Goal: Ask a question

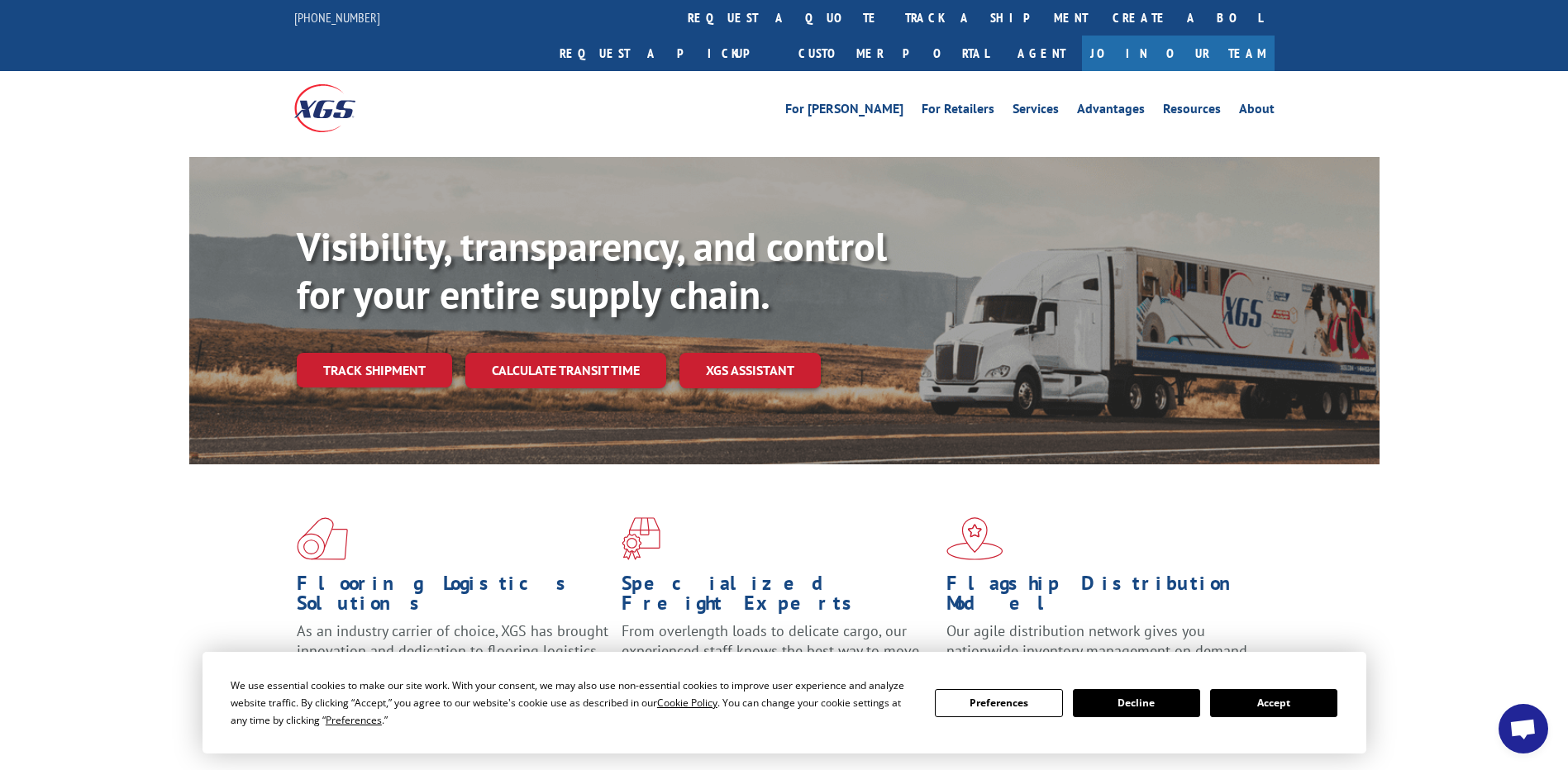
scroll to position [330, 0]
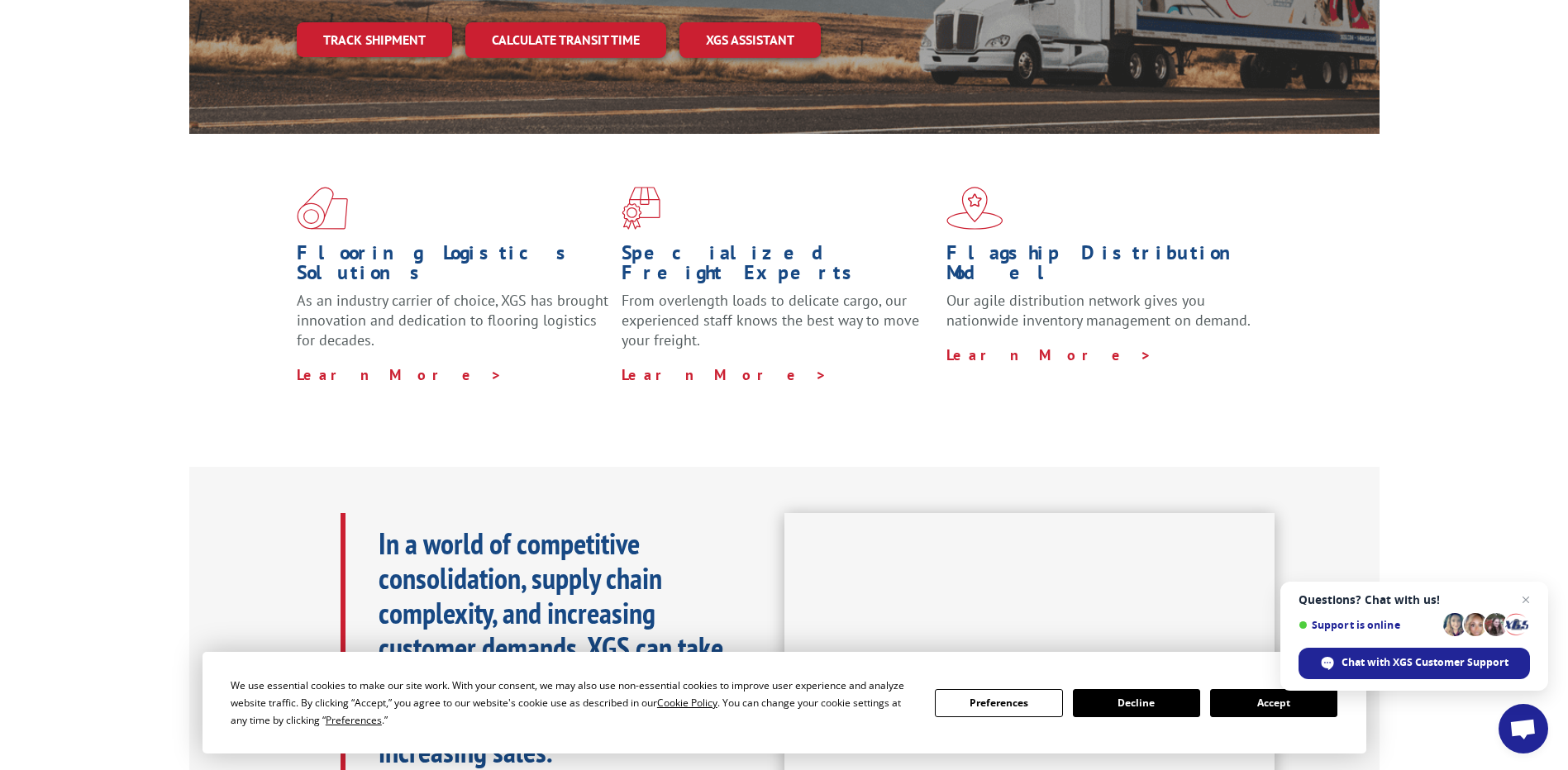
click at [1518, 723] on span "Open chat" at bounding box center [1523, 731] width 27 height 23
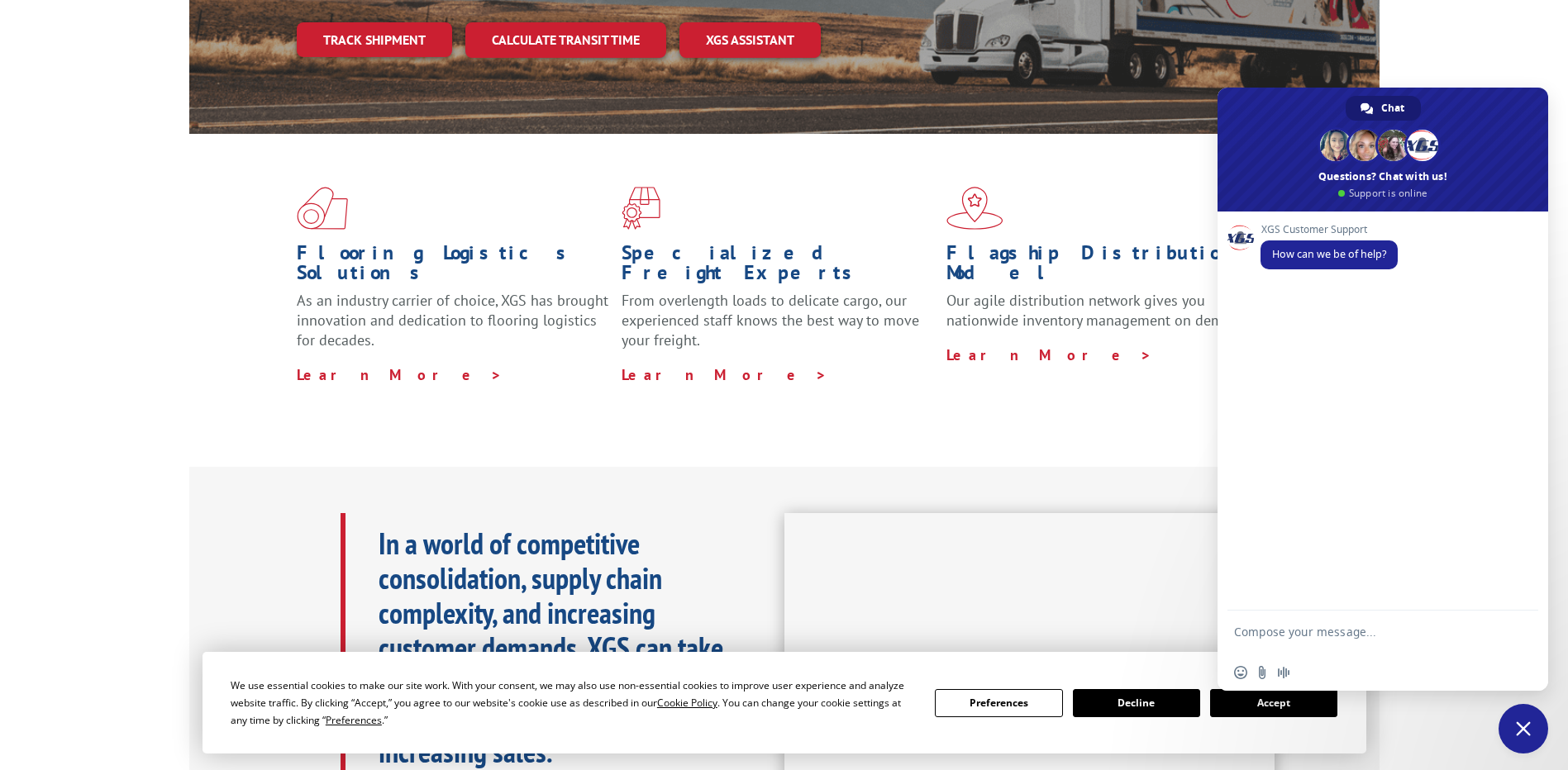
click at [1377, 632] on textarea "Compose your message..." at bounding box center [1364, 640] width 261 height 30
type textarea "Hii"
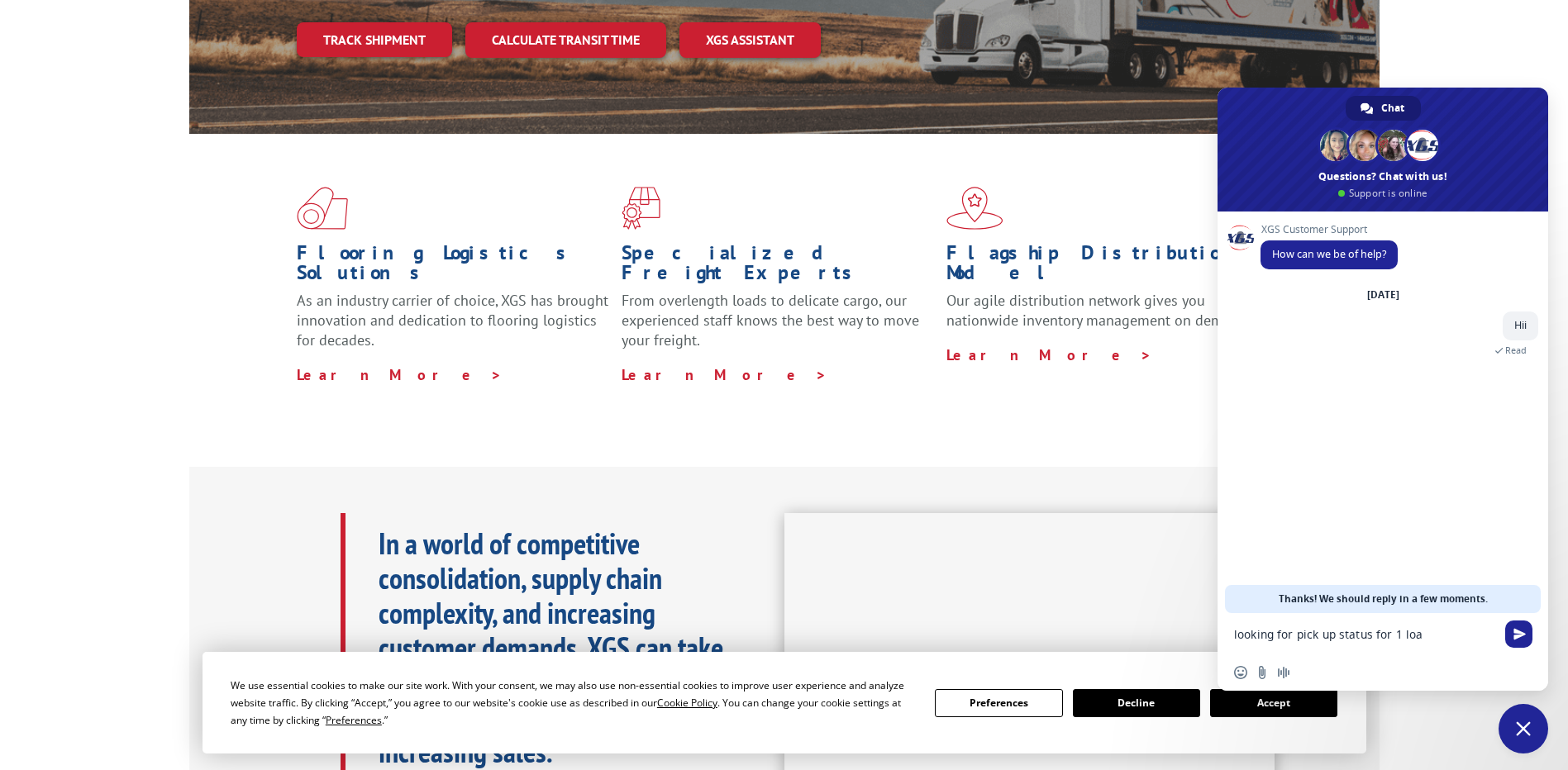
type textarea "looking for pick up status for 1 load"
click at [1318, 639] on textarea "load No" at bounding box center [1364, 634] width 261 height 15
paste textarea "529830287"
type textarea "load No 529830287"
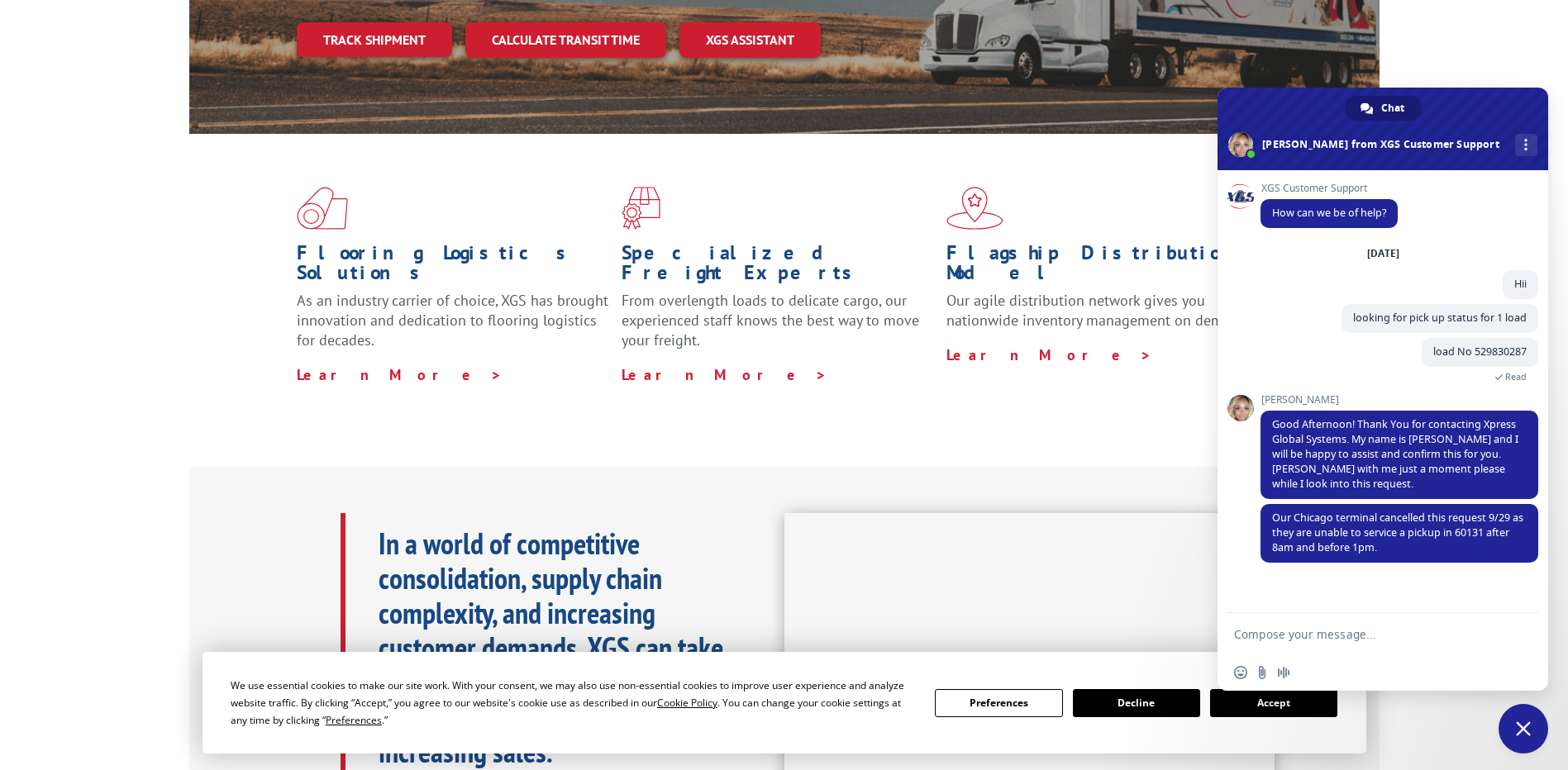
click at [1322, 638] on textarea "Compose your message..." at bounding box center [1364, 634] width 261 height 15
type textarea "it was on boarded for 09/30 as well can you please check"
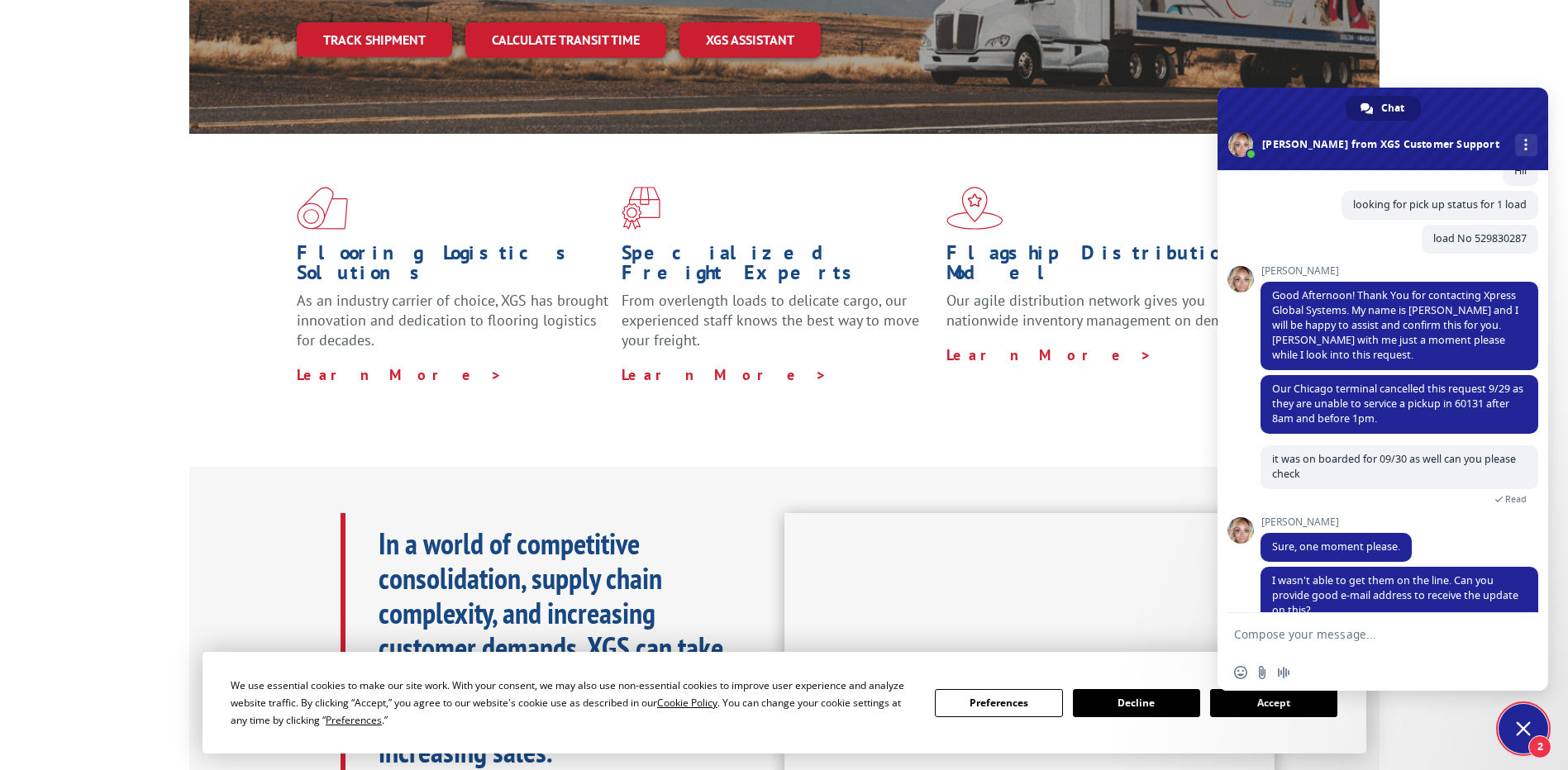
scroll to position [144, 0]
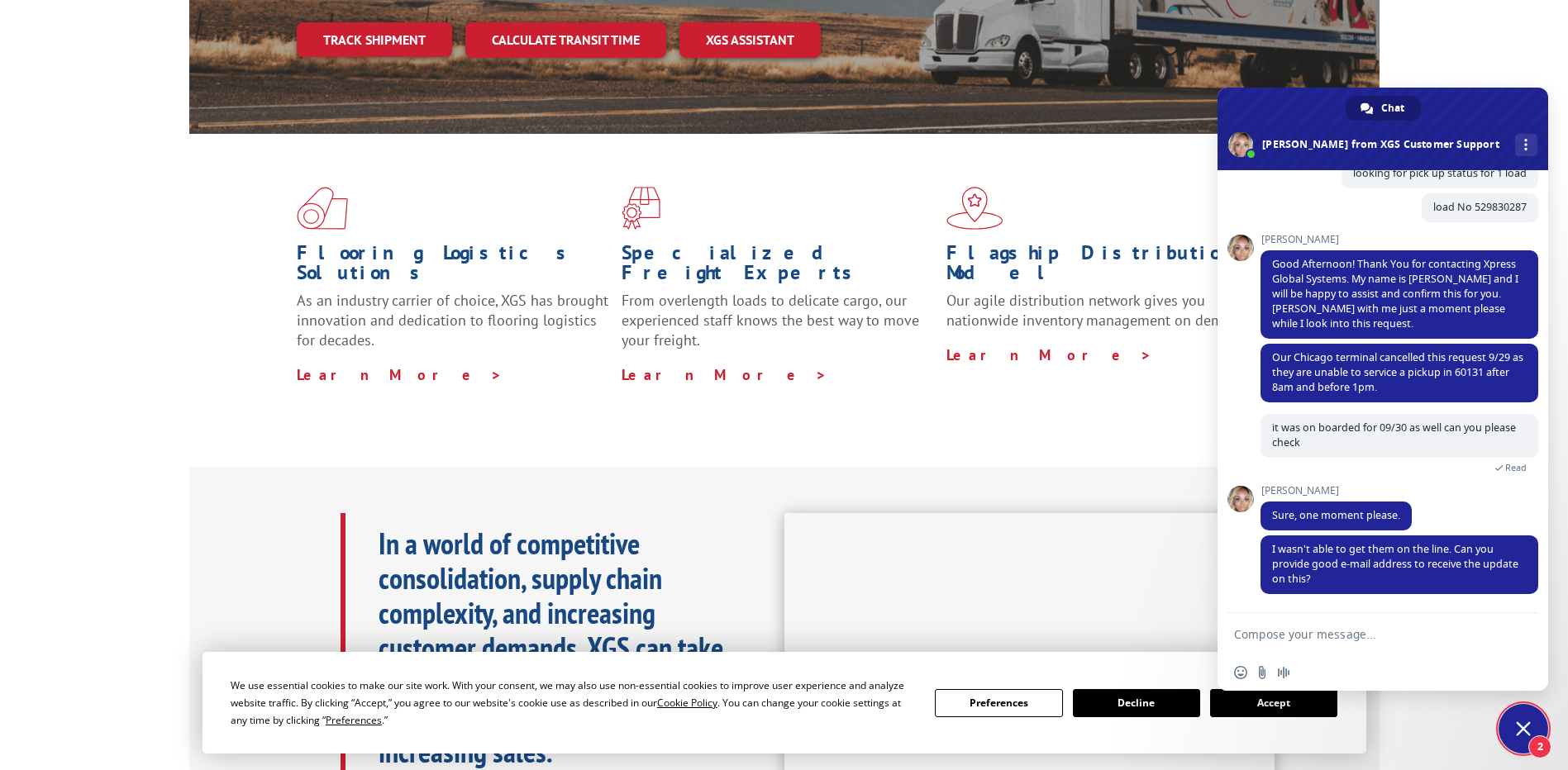
click at [1381, 646] on form at bounding box center [1364, 635] width 261 height 45
click at [1379, 642] on form at bounding box center [1364, 635] width 261 height 45
click at [1369, 637] on textarea "Compose your message..." at bounding box center [1364, 634] width 261 height 15
click at [1335, 638] on textarea "Compose your message..." at bounding box center [1364, 634] width 261 height 15
type textarea "[EMAIL_ADDRESS][DOMAIN_NAME]"
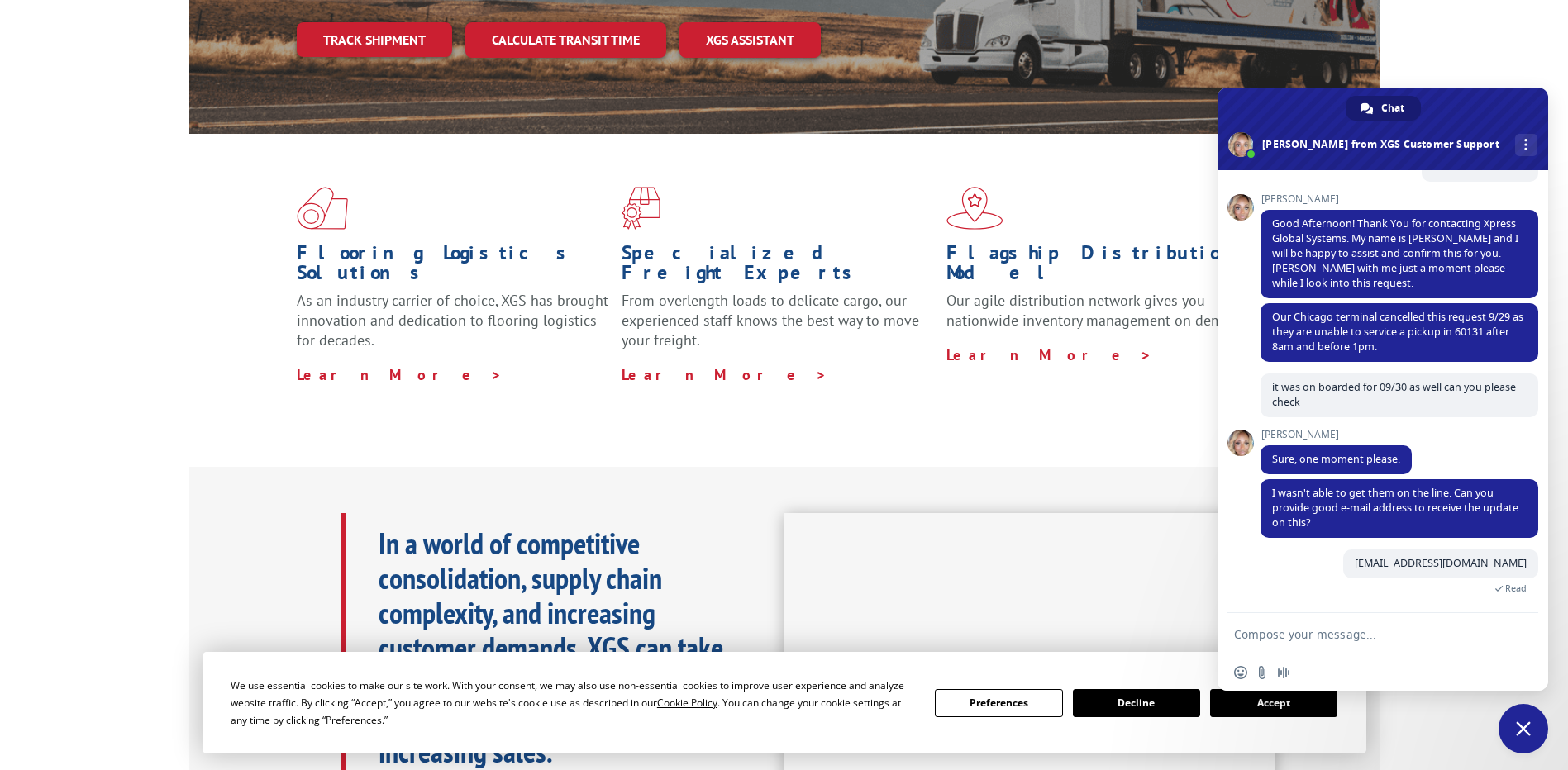
scroll to position [217, 0]
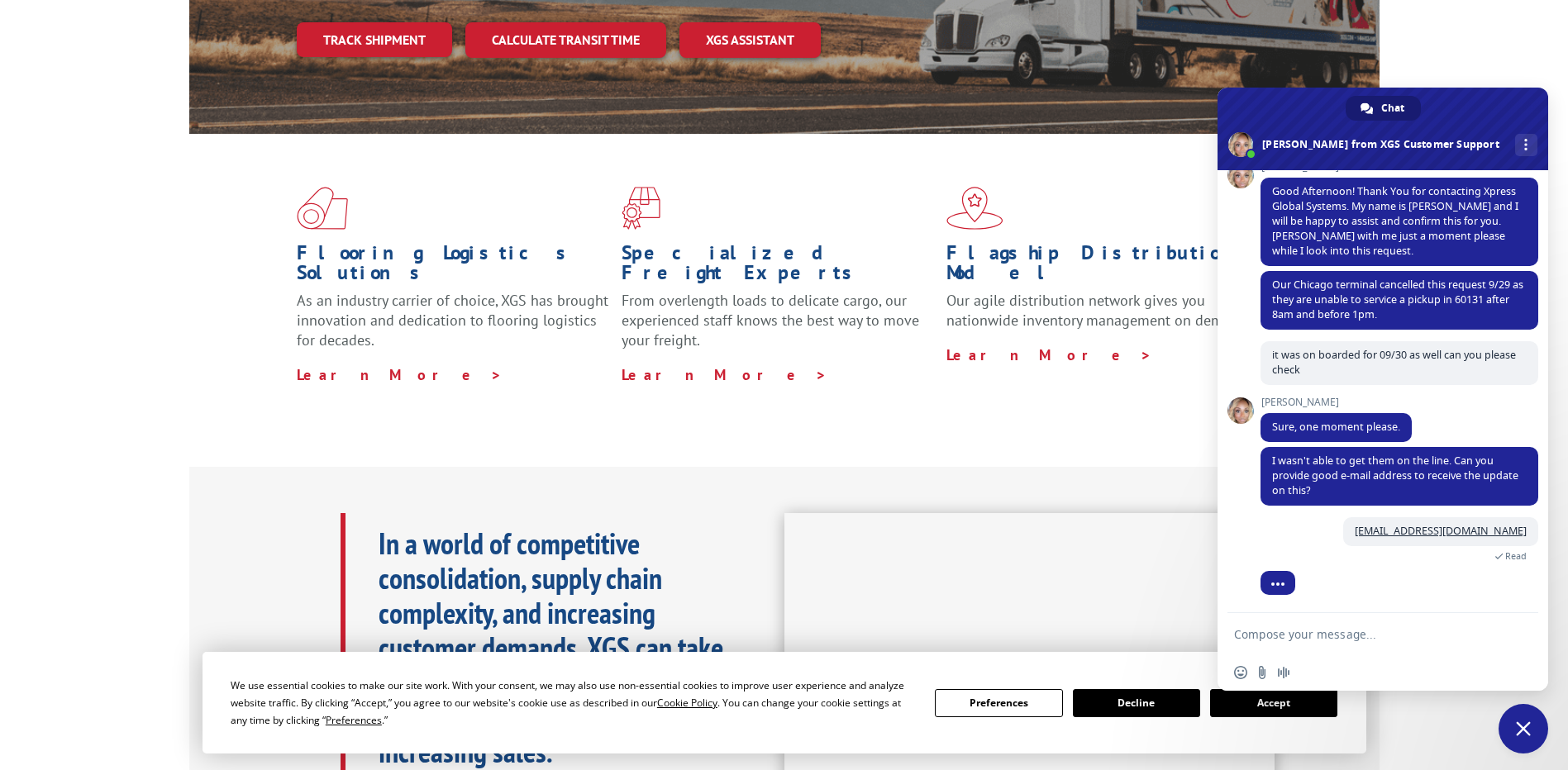
click at [1311, 637] on textarea "Compose your message..." at bounding box center [1364, 634] width 261 height 15
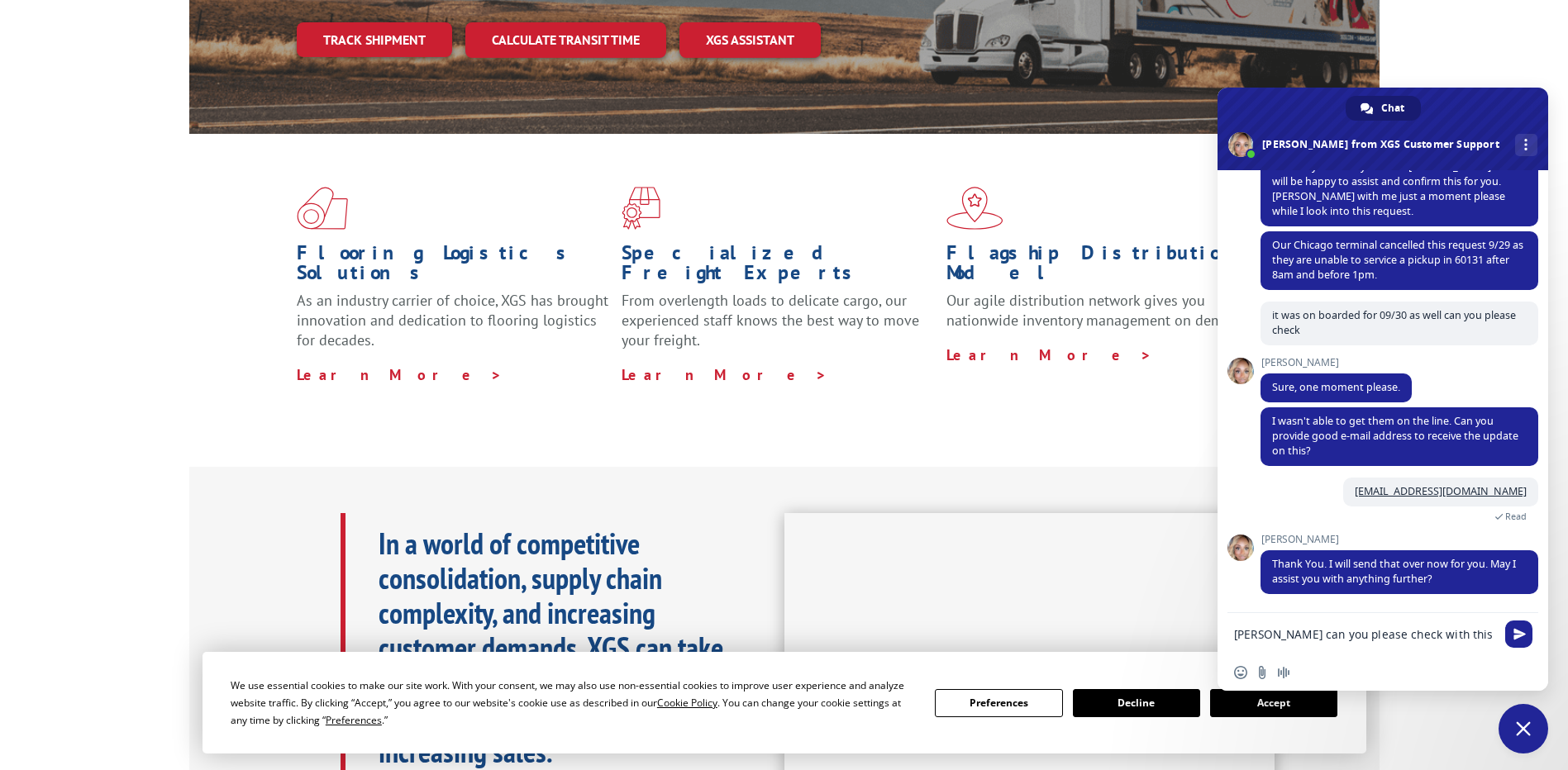
click at [1490, 638] on textarea "[PERSON_NAME] can you please check with this PU No" at bounding box center [1364, 634] width 261 height 15
paste textarea "68721."
type textarea "[PERSON_NAME] can you please check with this PU No 68721."
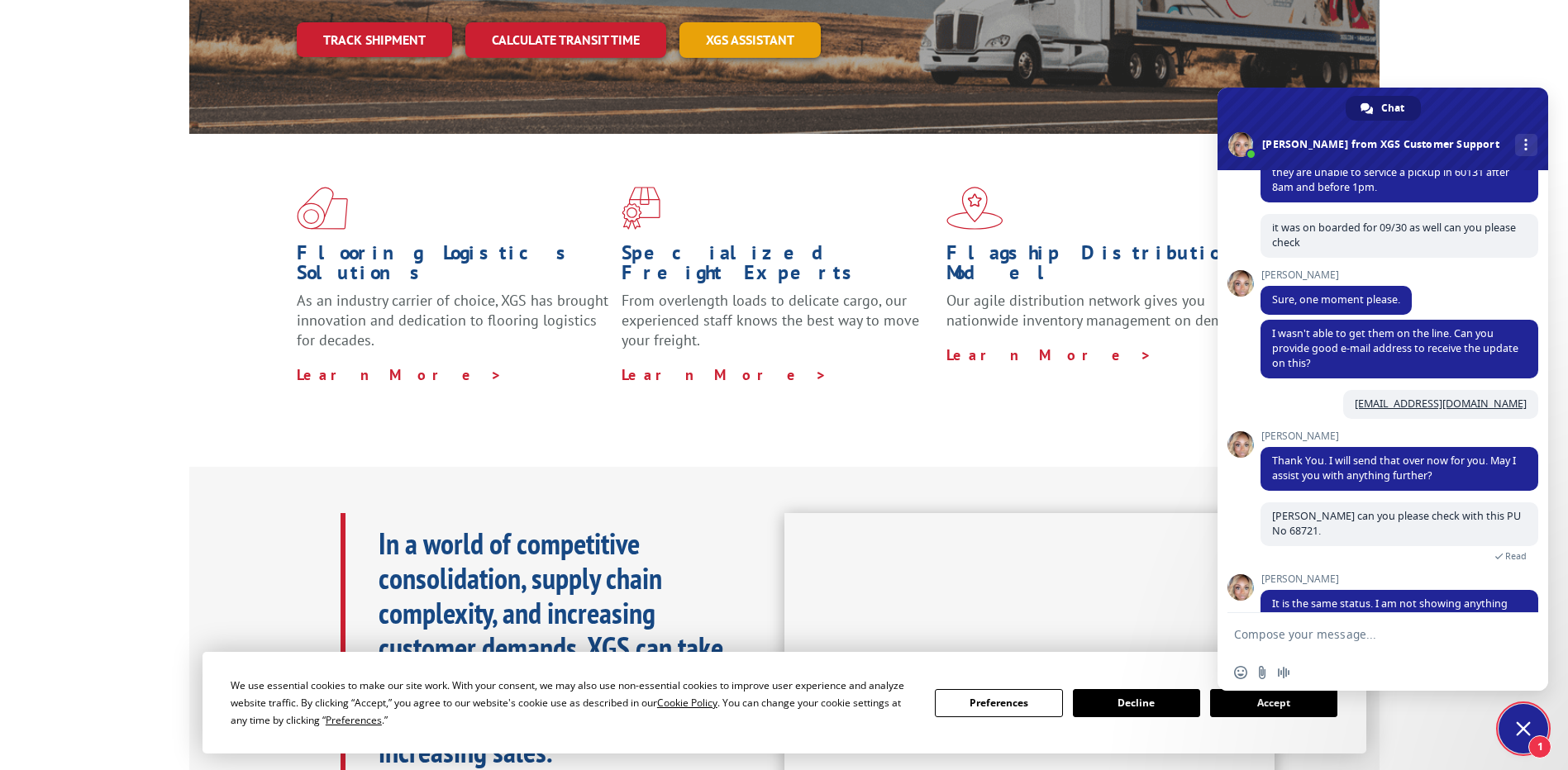
scroll to position [399, 0]
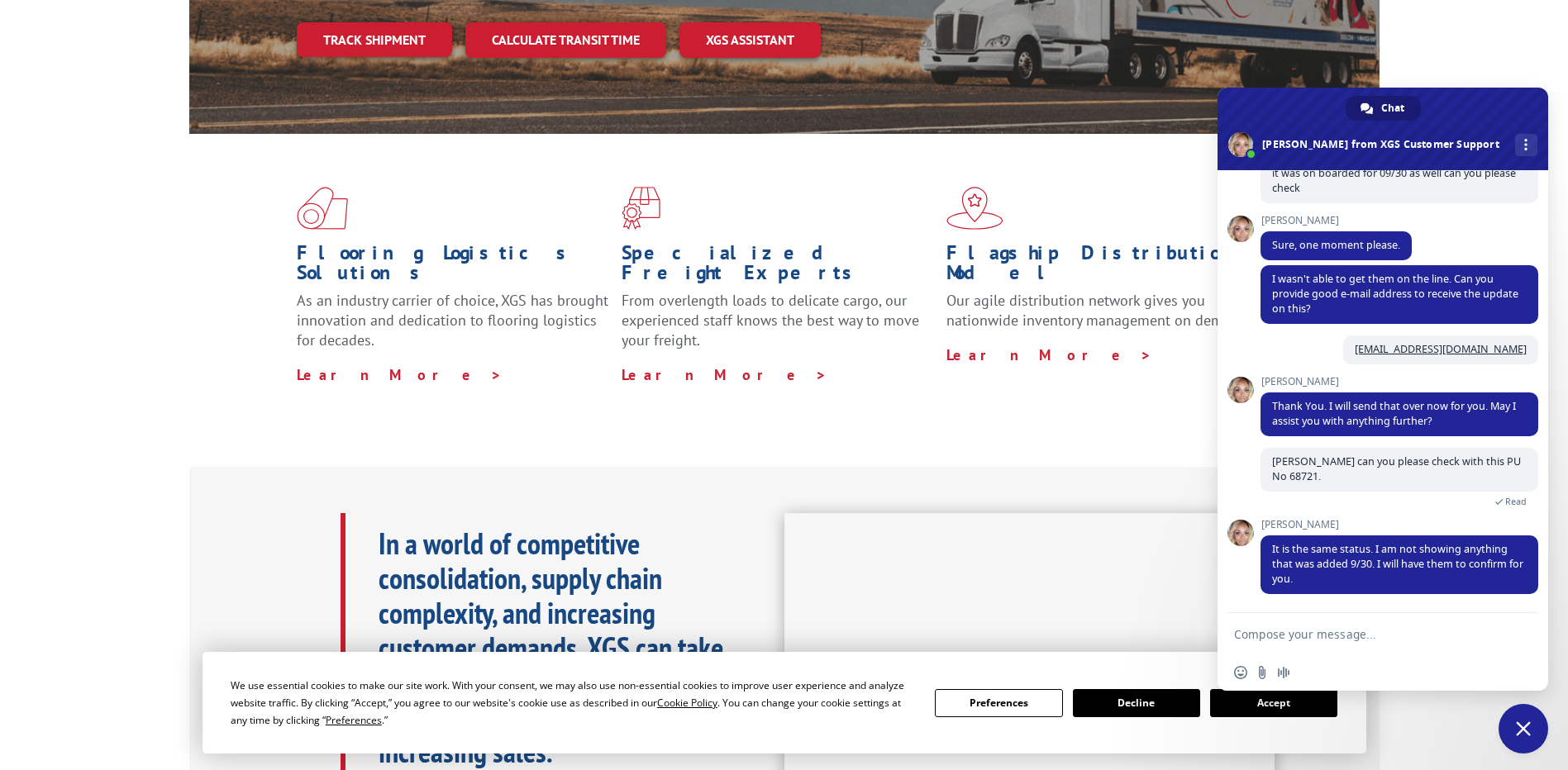
click at [1301, 631] on textarea "Compose your message..." at bounding box center [1364, 634] width 261 height 15
type textarea "ok Thank You"
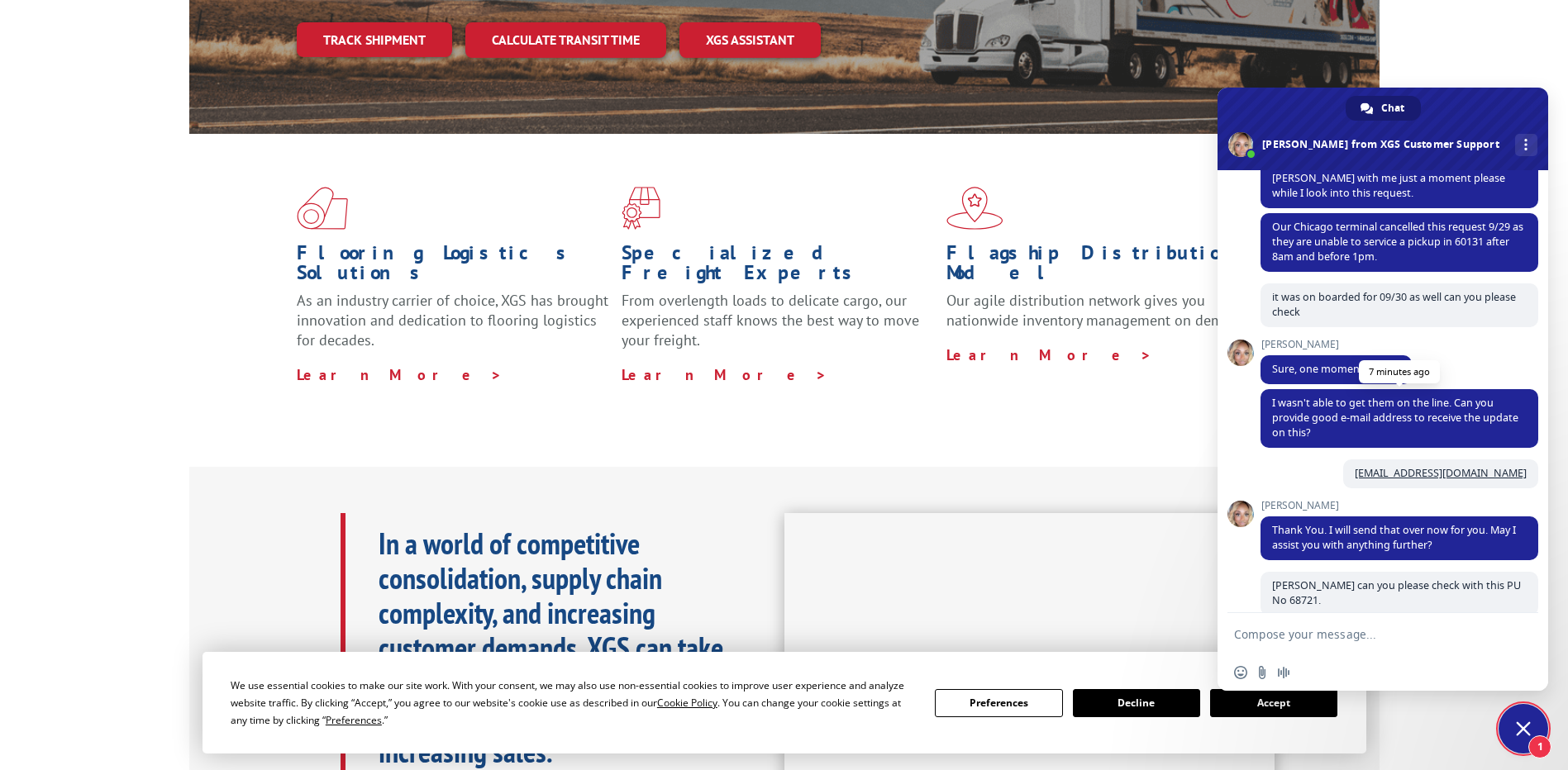
scroll to position [192, 0]
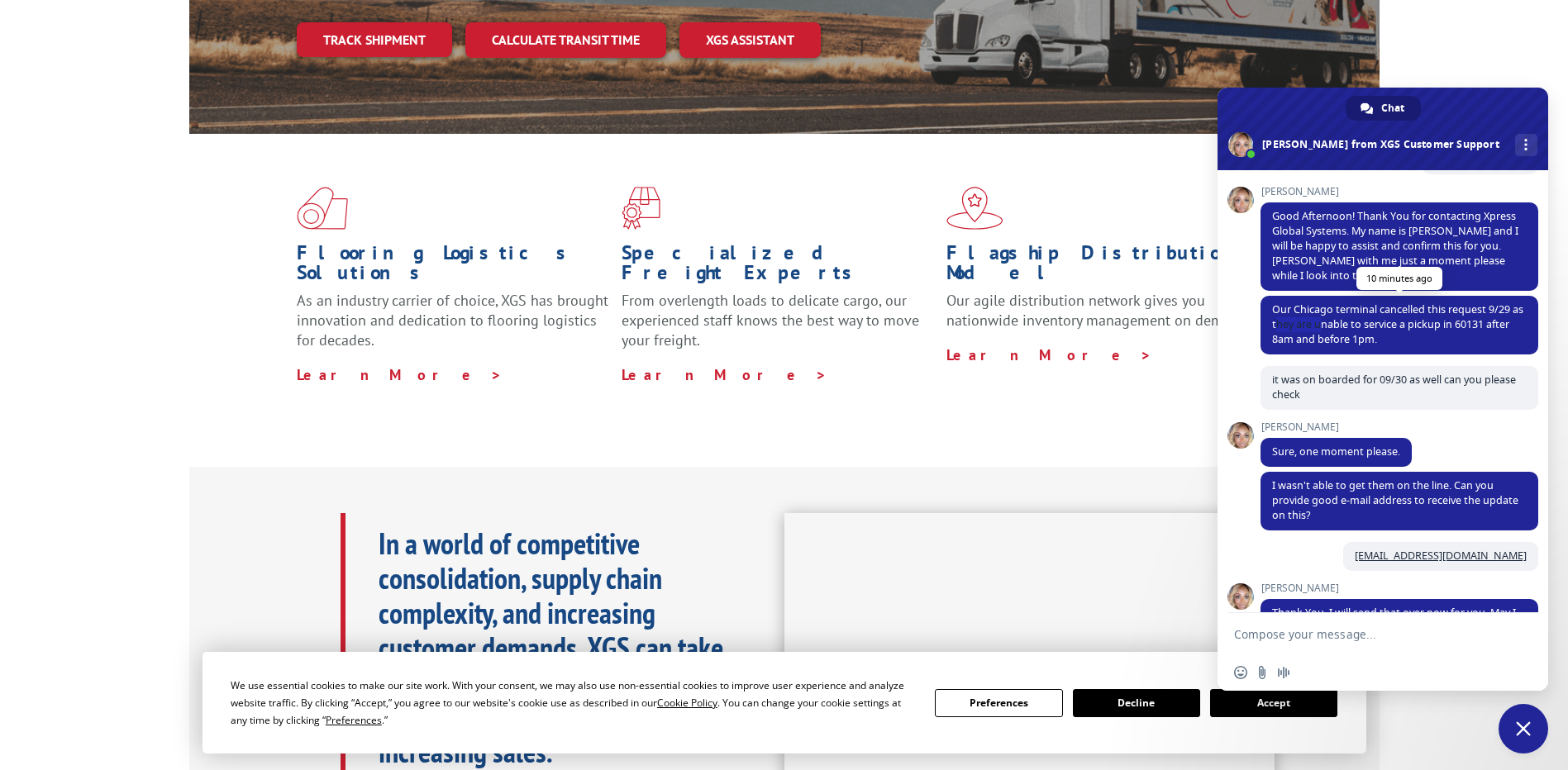
drag, startPoint x: 1289, startPoint y: 325, endPoint x: 1335, endPoint y: 325, distance: 46.0
click at [1335, 325] on span "Our Chicago terminal cancelled this request 9/29 as they are unable to service …" at bounding box center [1398, 324] width 252 height 44
drag, startPoint x: 1335, startPoint y: 325, endPoint x: 1286, endPoint y: 324, distance: 49.0
click at [1286, 324] on span "Our Chicago terminal cancelled this request 9/29 as they are unable to service …" at bounding box center [1398, 324] width 252 height 44
drag, startPoint x: 1285, startPoint y: 324, endPoint x: 1429, endPoint y: 351, distance: 146.5
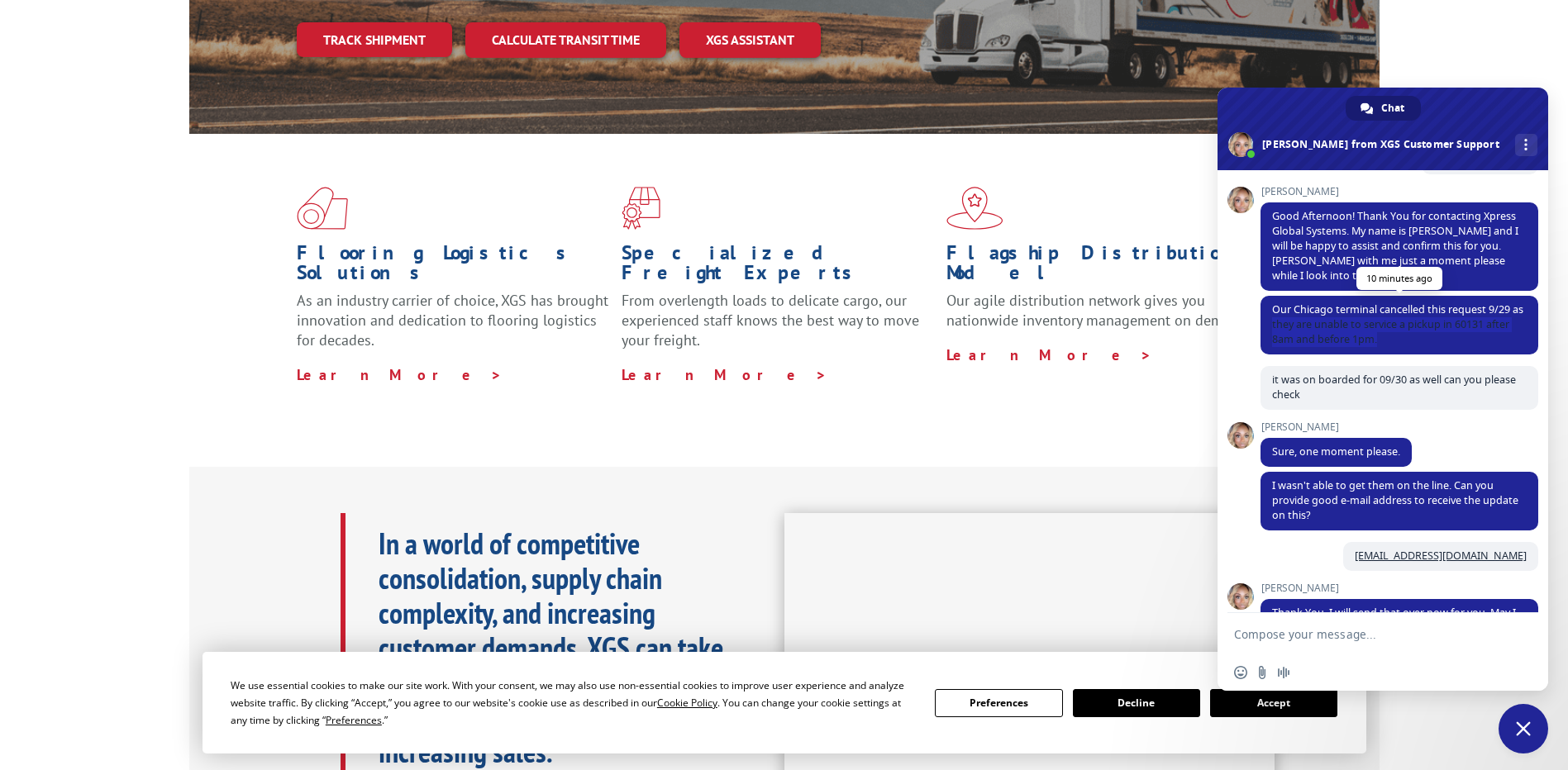
click at [1429, 351] on span "Our Chicago terminal cancelled this request 9/29 as they are unable to service …" at bounding box center [1399, 325] width 277 height 58
copy span "they are unable to service a pickup in 60131 after 8am and before 1pm."
